Goal: Task Accomplishment & Management: Use online tool/utility

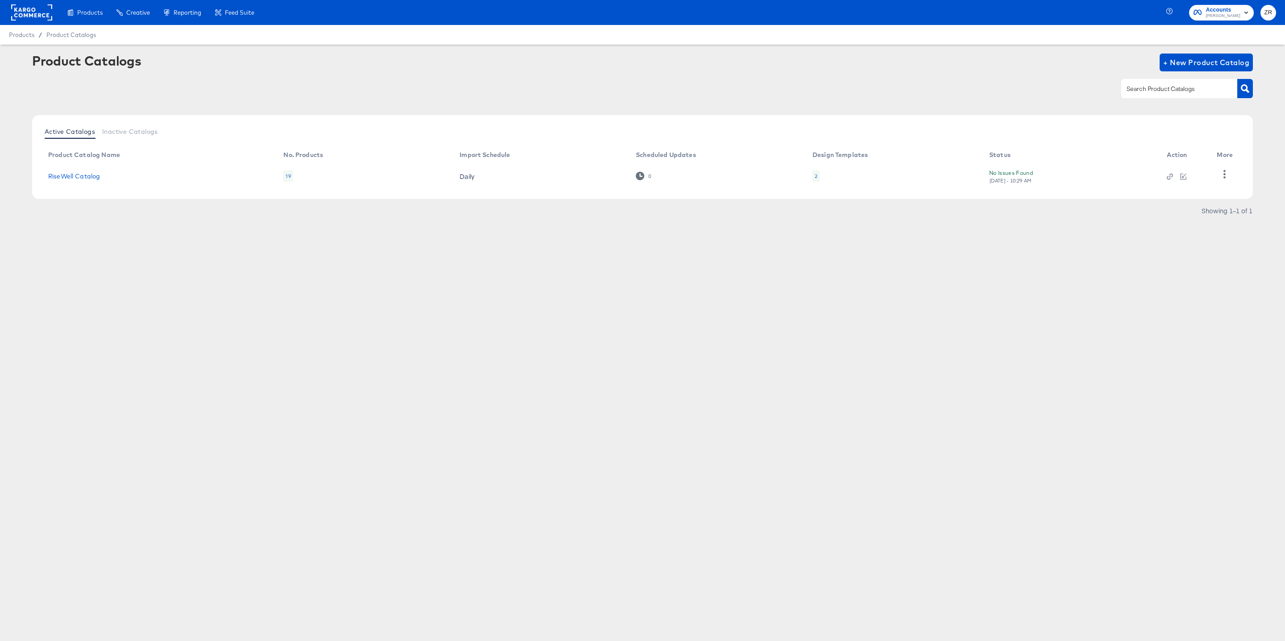
click at [9, 9] on div "Products Creative Reporting Feed Suite" at bounding box center [130, 12] width 261 height 25
click at [24, 9] on rect at bounding box center [31, 12] width 41 height 16
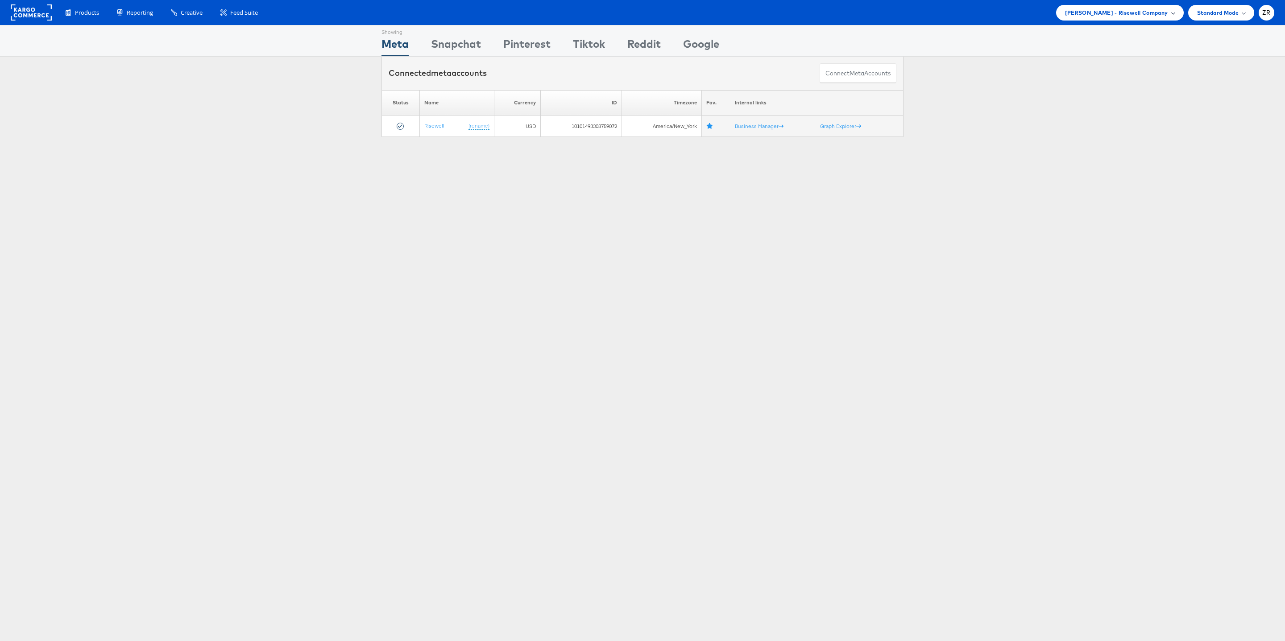
click at [1151, 11] on span "Mason - Risewell Company" at bounding box center [1116, 12] width 103 height 9
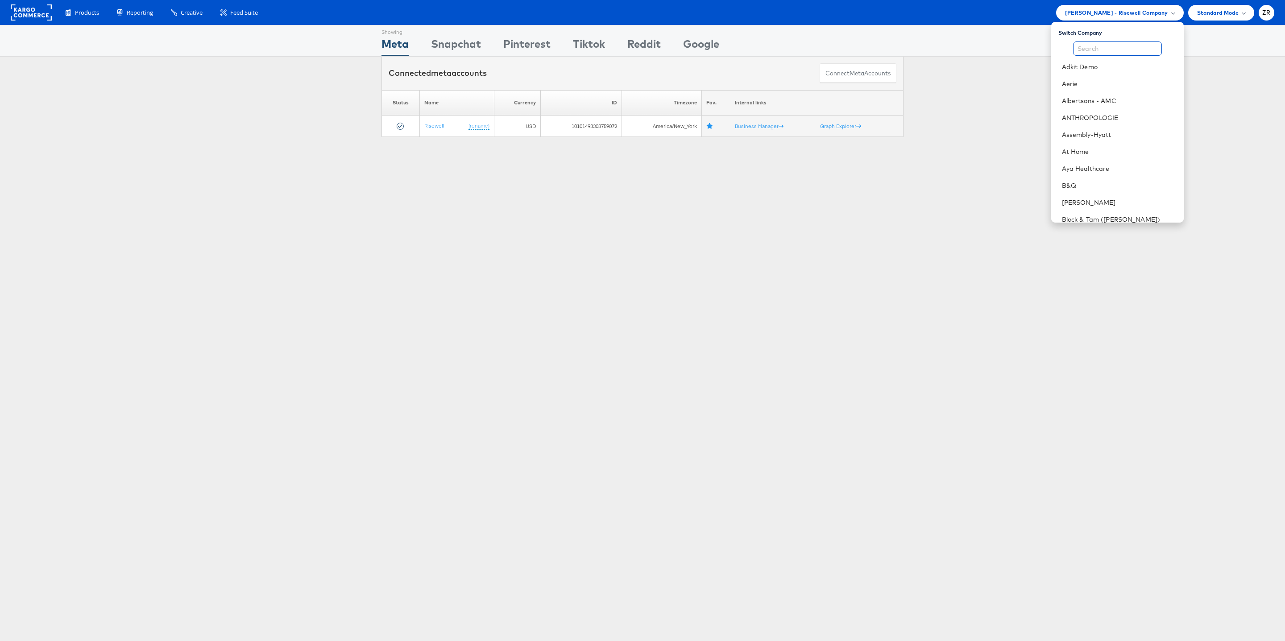
click at [1127, 48] on input "text" at bounding box center [1117, 48] width 89 height 14
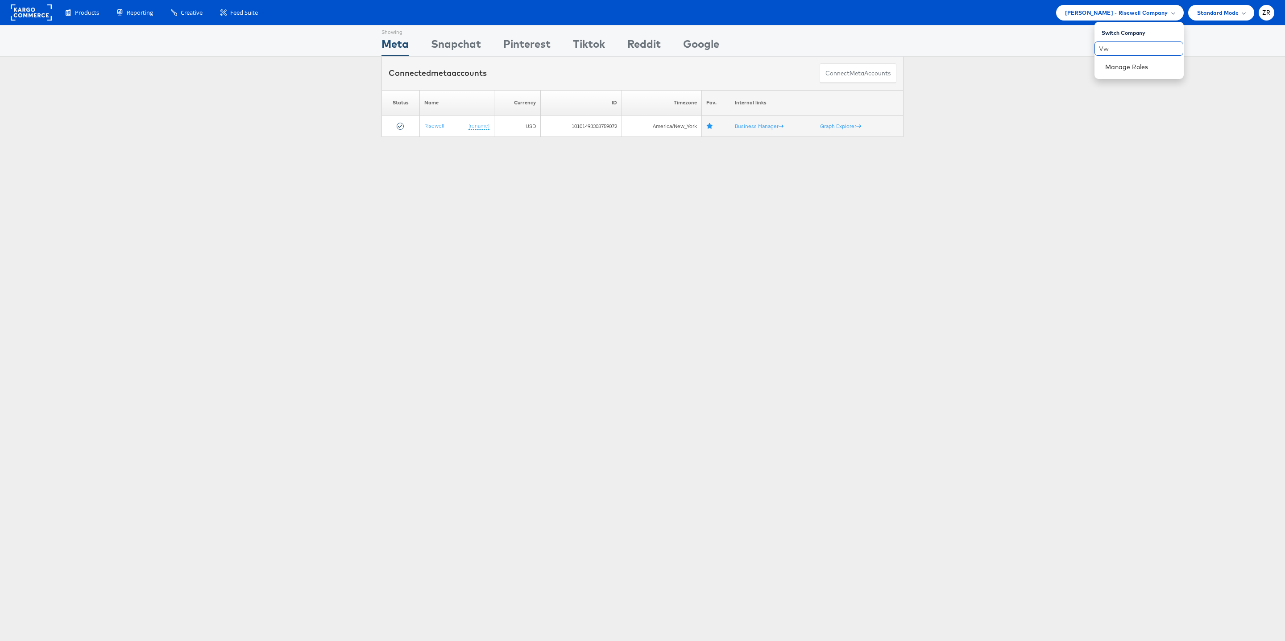
type input "V"
type input "e"
type input "ver"
click at [1140, 67] on link "Block & Tam ([PERSON_NAME])" at bounding box center [1127, 66] width 99 height 9
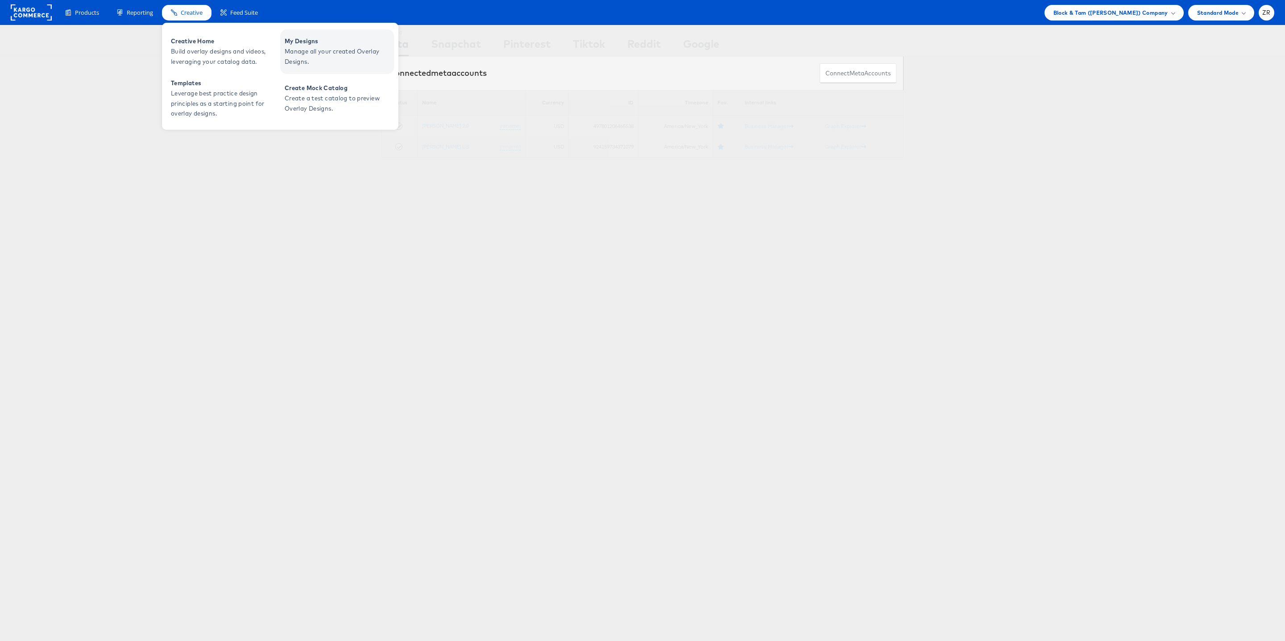
click at [298, 42] on span "My Designs" at bounding box center [338, 41] width 107 height 10
click at [324, 61] on span "Manage all your created Overlay Designs." at bounding box center [338, 56] width 107 height 21
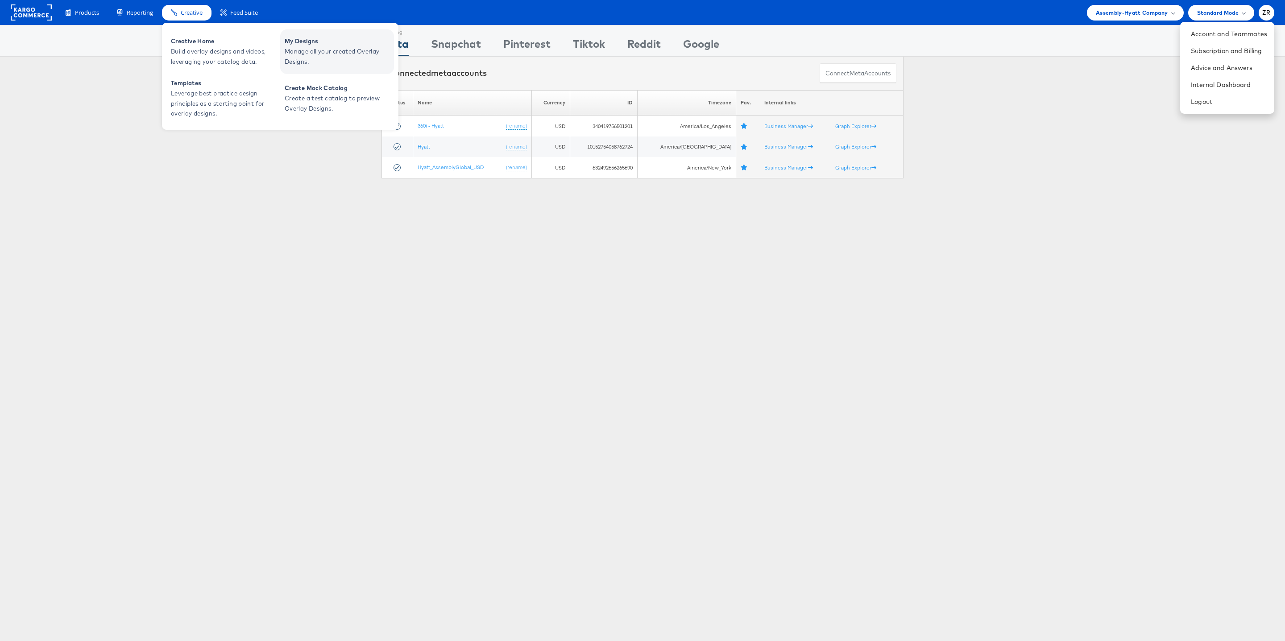
click at [315, 61] on span "Manage all your created Overlay Designs." at bounding box center [338, 56] width 107 height 21
